Goal: Task Accomplishment & Management: Manage account settings

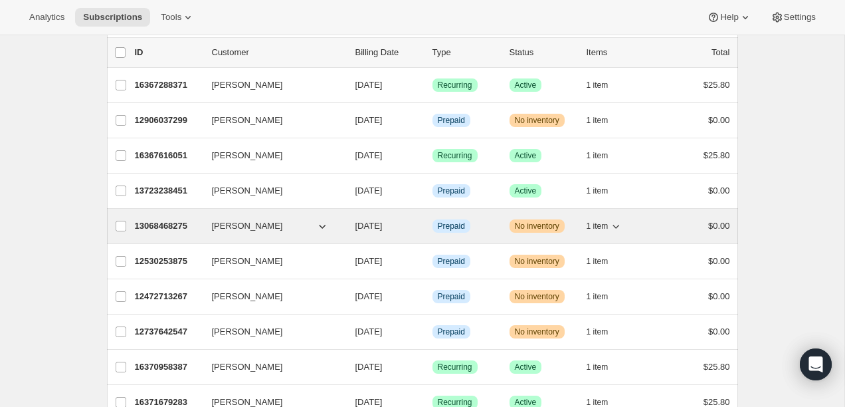
scroll to position [65, 0]
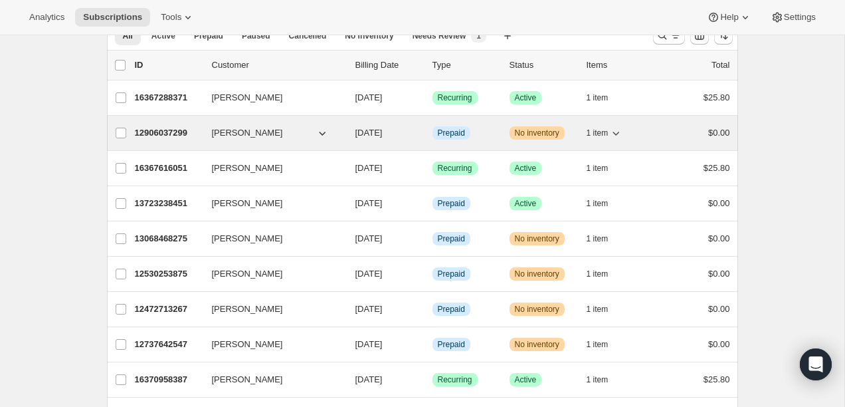
click at [171, 130] on p "12906037299" at bounding box center [168, 132] width 66 height 13
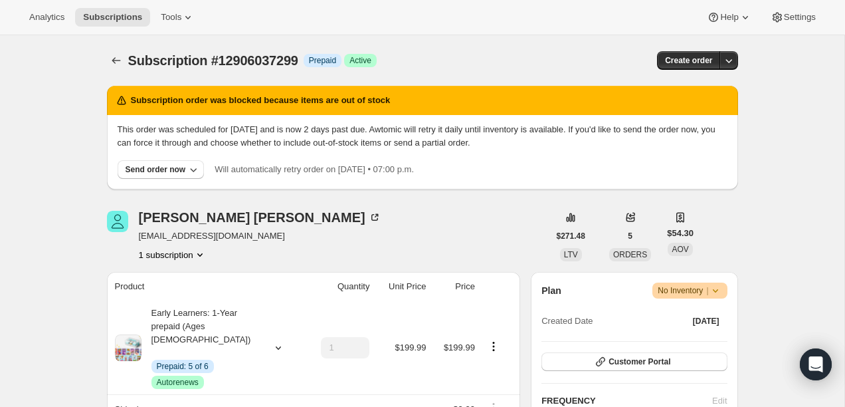
scroll to position [16, 0]
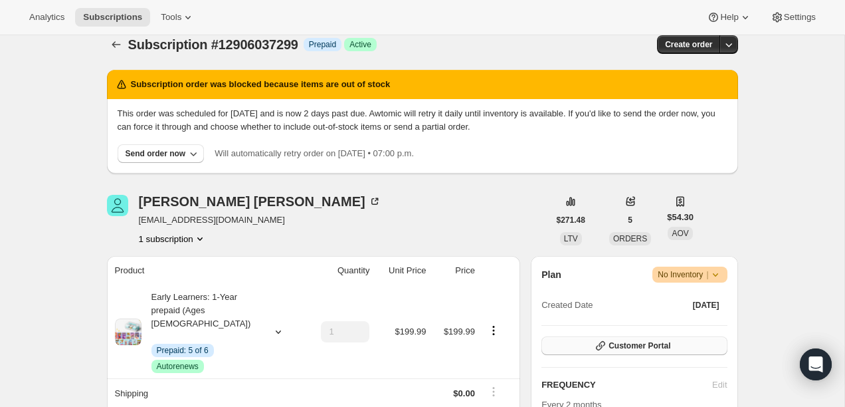
click at [633, 342] on span "Customer Portal" at bounding box center [640, 345] width 62 height 11
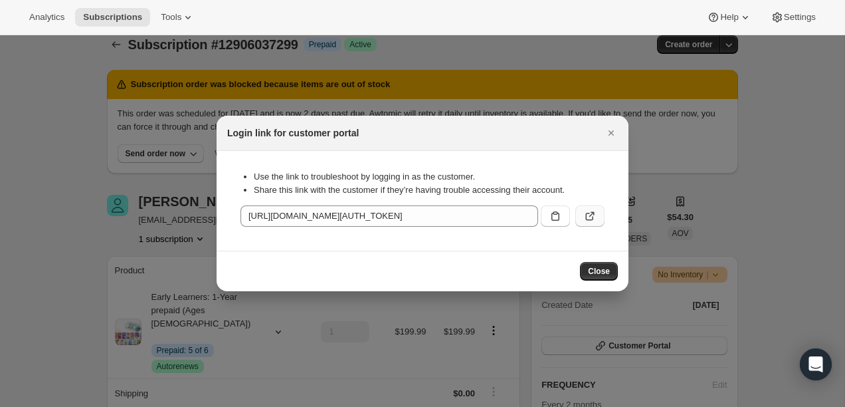
click at [598, 217] on button ":rc4:" at bounding box center [590, 215] width 29 height 21
click at [622, 132] on div "Login link for customer portal" at bounding box center [423, 133] width 412 height 35
click at [607, 132] on icon "Close" at bounding box center [611, 132] width 13 height 13
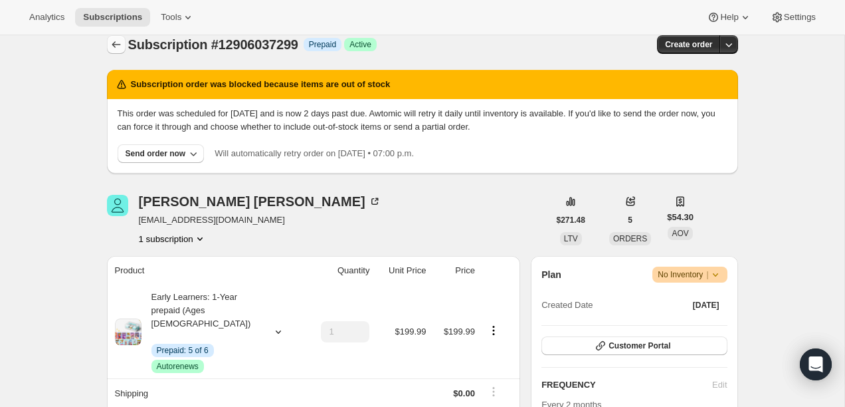
click at [111, 41] on icon "Subscriptions" at bounding box center [116, 44] width 13 height 13
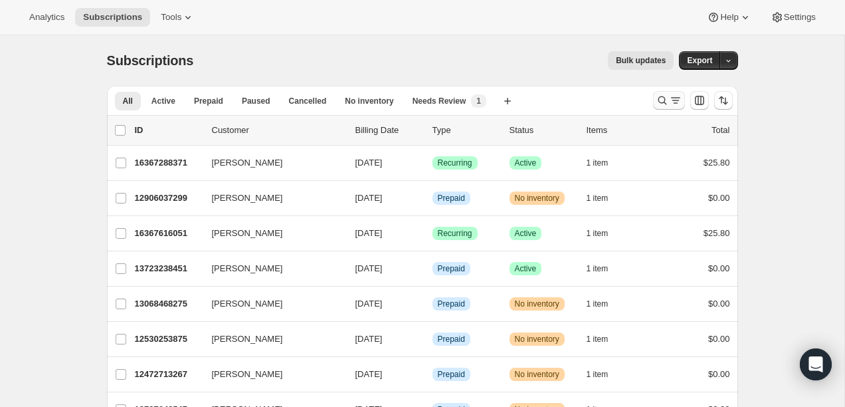
click at [657, 108] on button "Search and filter results" at bounding box center [669, 100] width 32 height 19
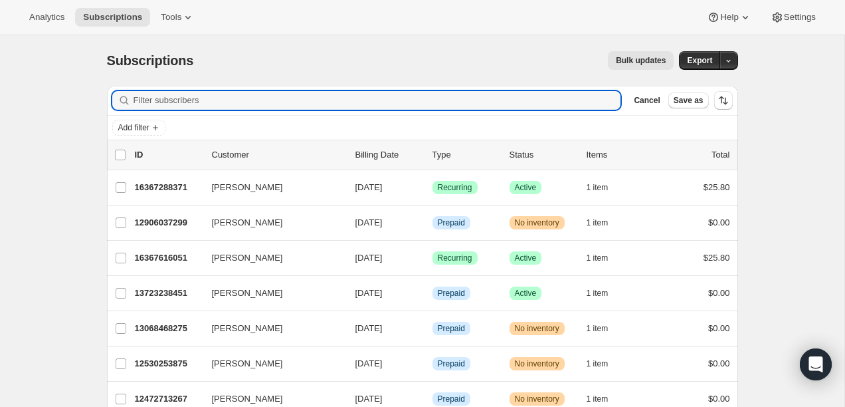
click at [512, 87] on div "Filter subscribers Cancel Save as" at bounding box center [422, 100] width 631 height 29
click at [506, 92] on input "Filter subscribers" at bounding box center [378, 100] width 488 height 19
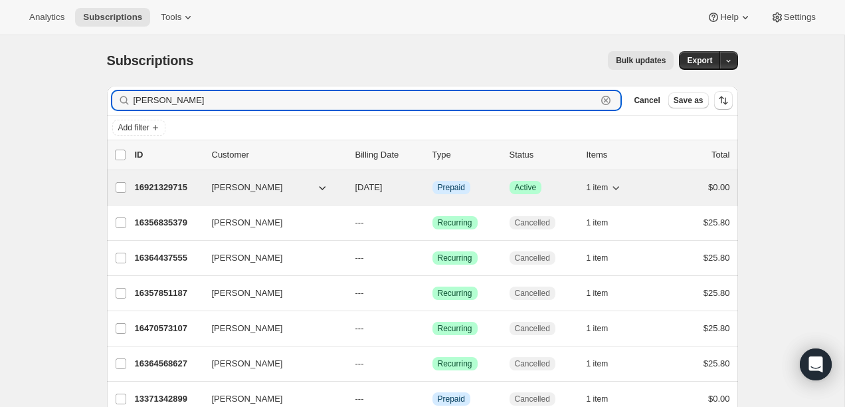
type input "[PERSON_NAME]"
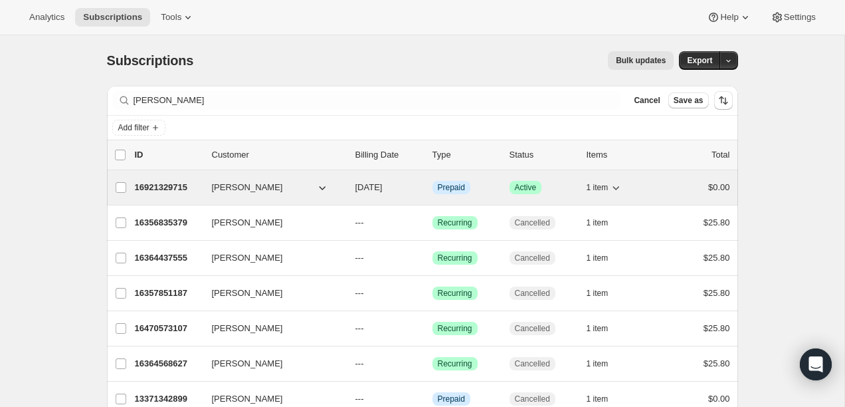
click at [146, 179] on div "16921329715 rosaleen zhou 11/18/2025 Info Prepaid Success Active 1 item $0.00" at bounding box center [433, 187] width 596 height 19
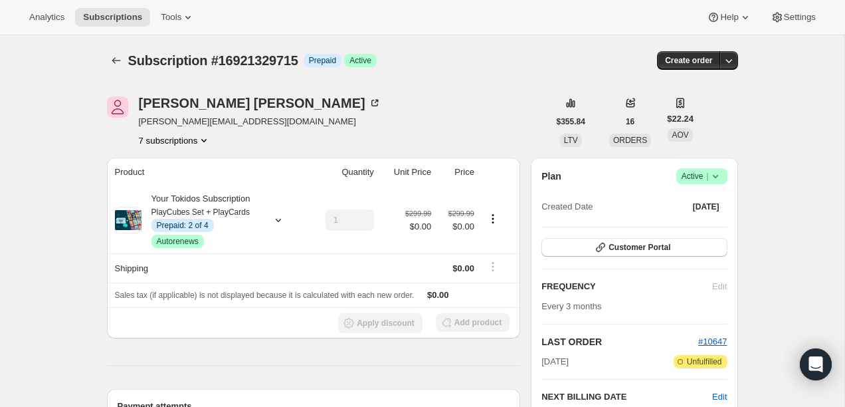
click at [588, 258] on div "Plan Success Active | Created Date Aug 18, 2025 Customer Portal FREQUENCY Edit …" at bounding box center [634, 329] width 185 height 322
click at [590, 249] on button "Customer Portal" at bounding box center [634, 247] width 185 height 19
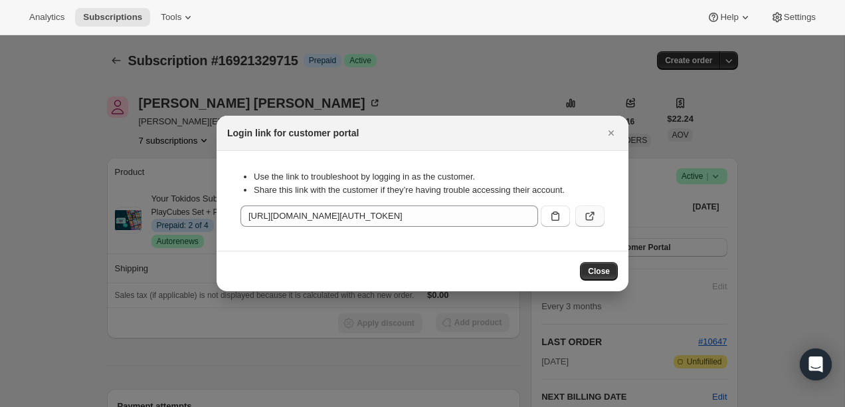
click at [591, 211] on icon ":rp9:" at bounding box center [590, 215] width 13 height 13
click at [615, 140] on icon "Close" at bounding box center [611, 134] width 13 height 13
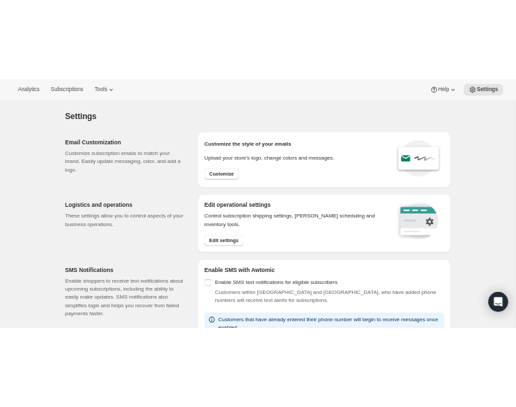
scroll to position [552, 0]
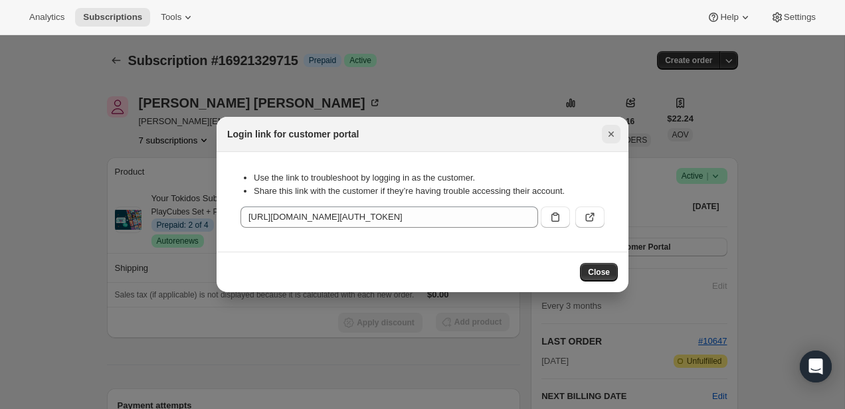
click at [608, 137] on icon "Close" at bounding box center [611, 134] width 13 height 13
